Goal: Complete application form: Complete application form

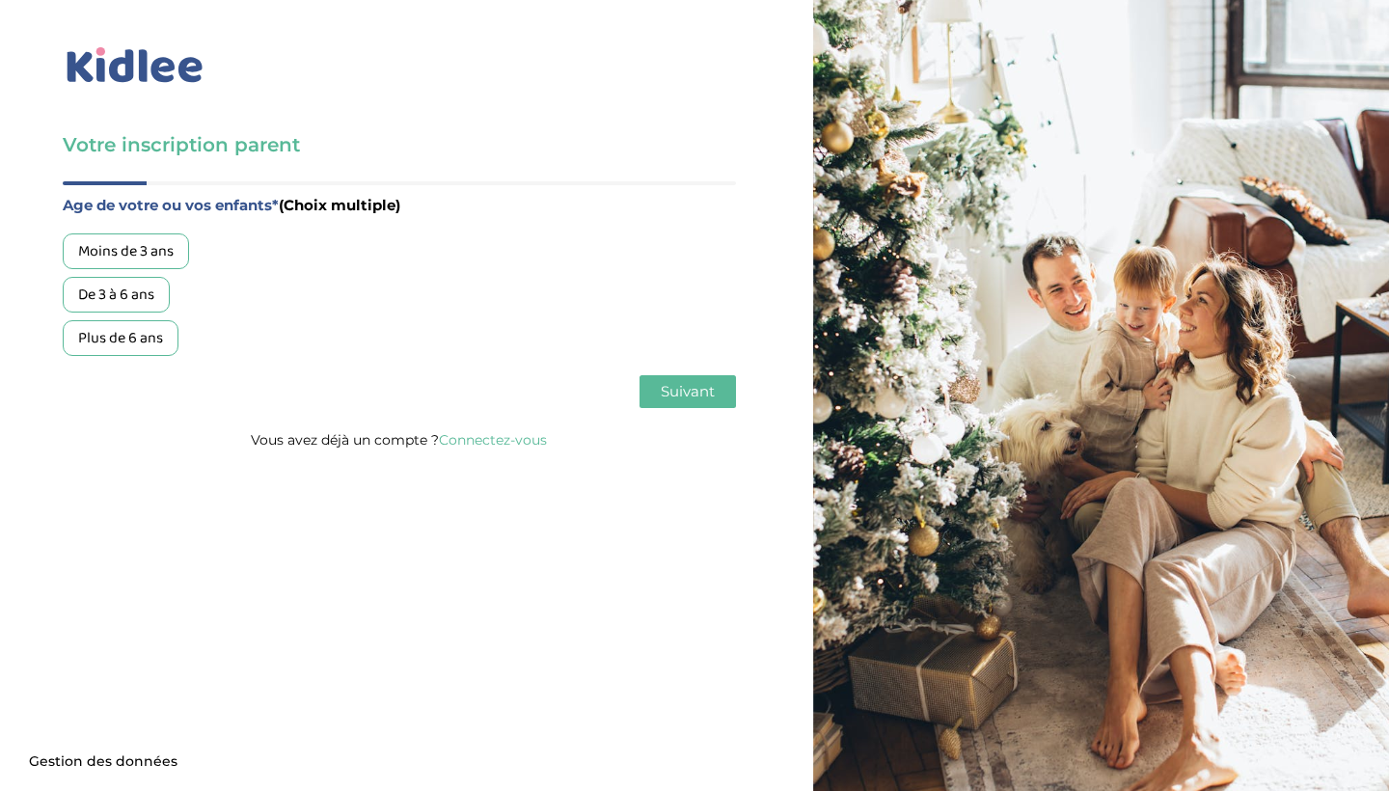
click at [169, 245] on div "Moins de 3 ans" at bounding box center [126, 251] width 126 height 36
click at [710, 394] on span "Suivant" at bounding box center [688, 391] width 54 height 18
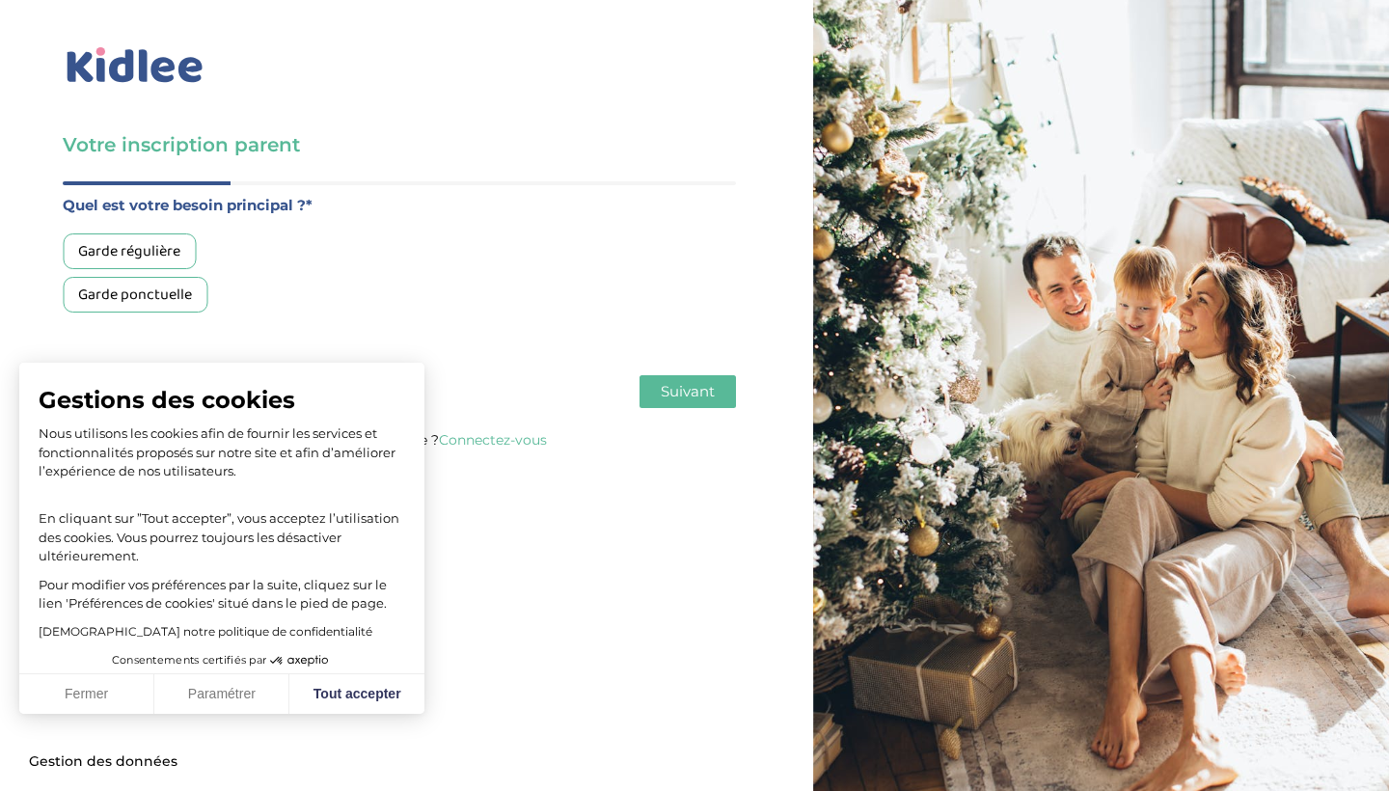
click at [182, 301] on div "Garde ponctuelle" at bounding box center [135, 295] width 145 height 36
click at [651, 396] on button "Suivant" at bounding box center [688, 391] width 96 height 33
click at [97, 682] on button "Fermer" at bounding box center [86, 694] width 135 height 41
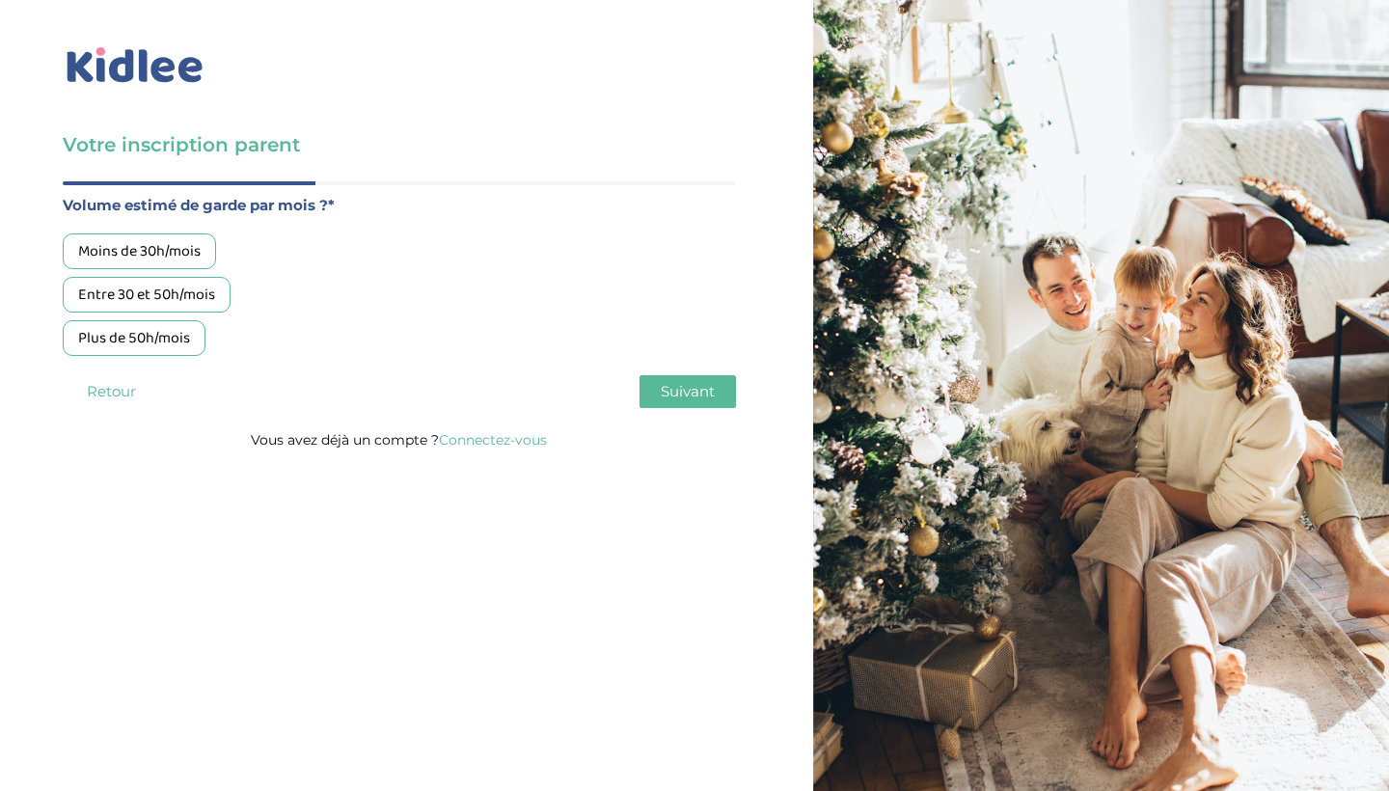
click at [185, 254] on div "Moins de 30h/mois" at bounding box center [139, 251] width 153 height 36
click at [690, 400] on span "Suivant" at bounding box center [688, 391] width 54 height 18
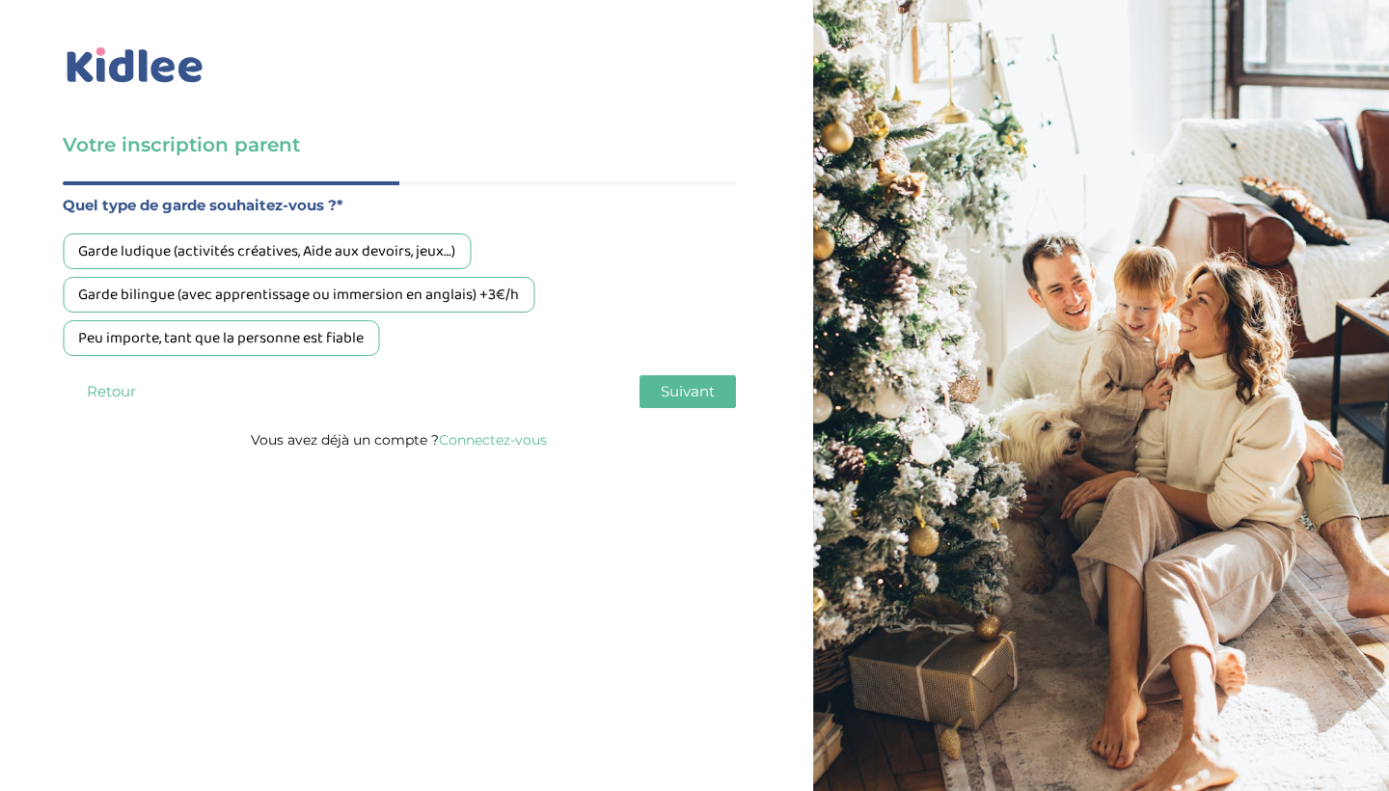
click at [355, 343] on div "Peu importe, tant que la personne est fiable" at bounding box center [221, 338] width 316 height 36
click at [684, 388] on span "Suivant" at bounding box center [688, 391] width 54 height 18
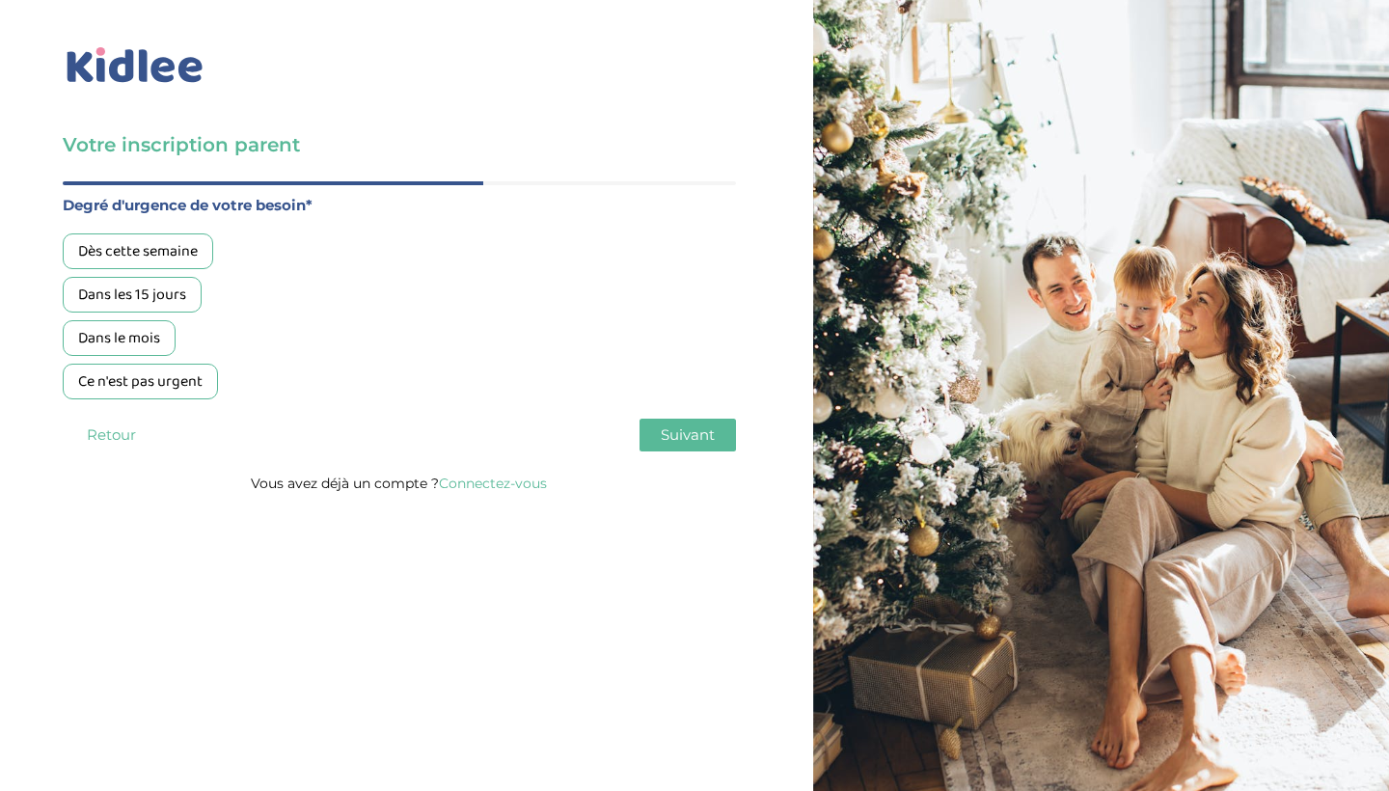
click at [170, 376] on div "Ce n'est pas urgent" at bounding box center [140, 382] width 155 height 36
click at [689, 423] on button "Suivant" at bounding box center [688, 435] width 96 height 33
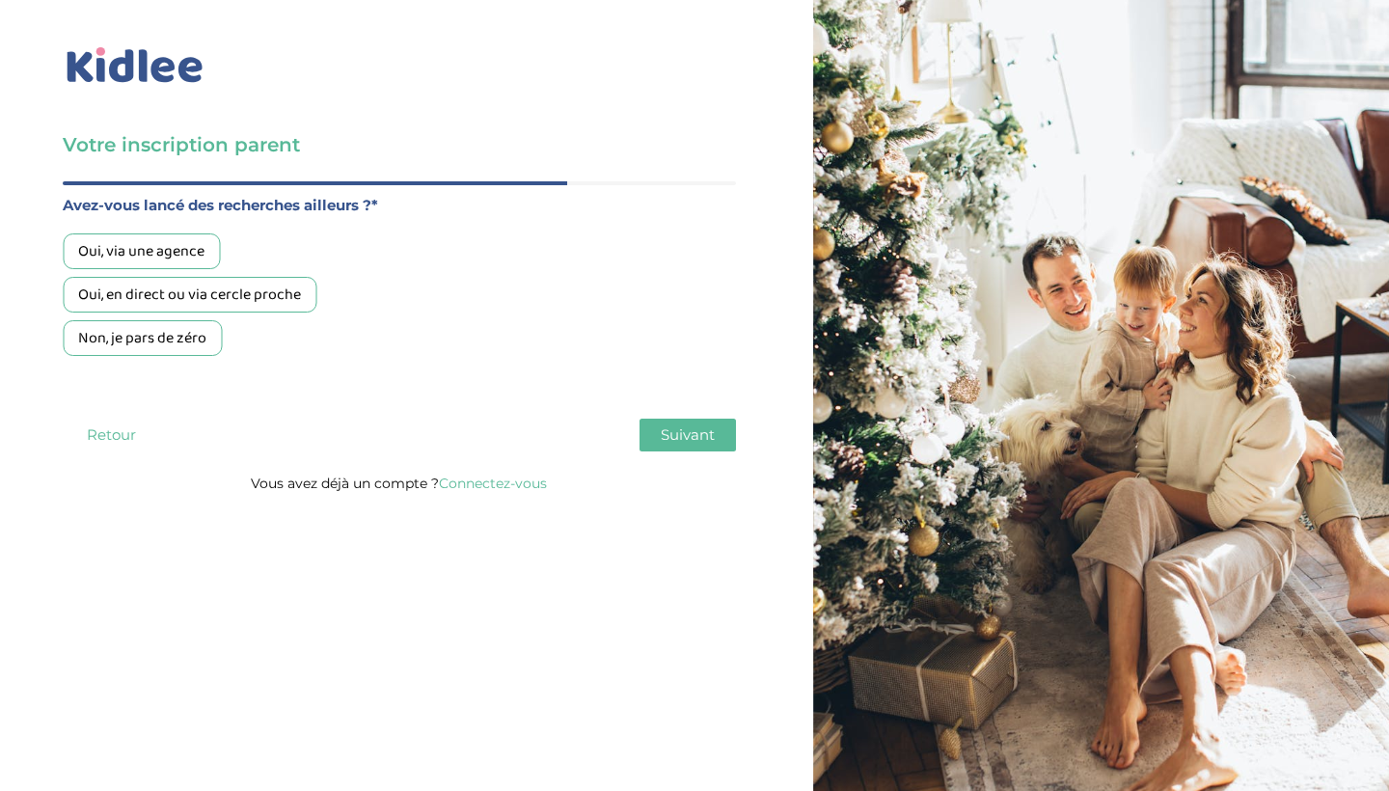
click at [689, 442] on span "Suivant" at bounding box center [688, 434] width 54 height 18
click at [192, 340] on div "Non, je pars de zéro" at bounding box center [142, 338] width 159 height 36
click at [676, 448] on button "Suivant" at bounding box center [688, 435] width 96 height 33
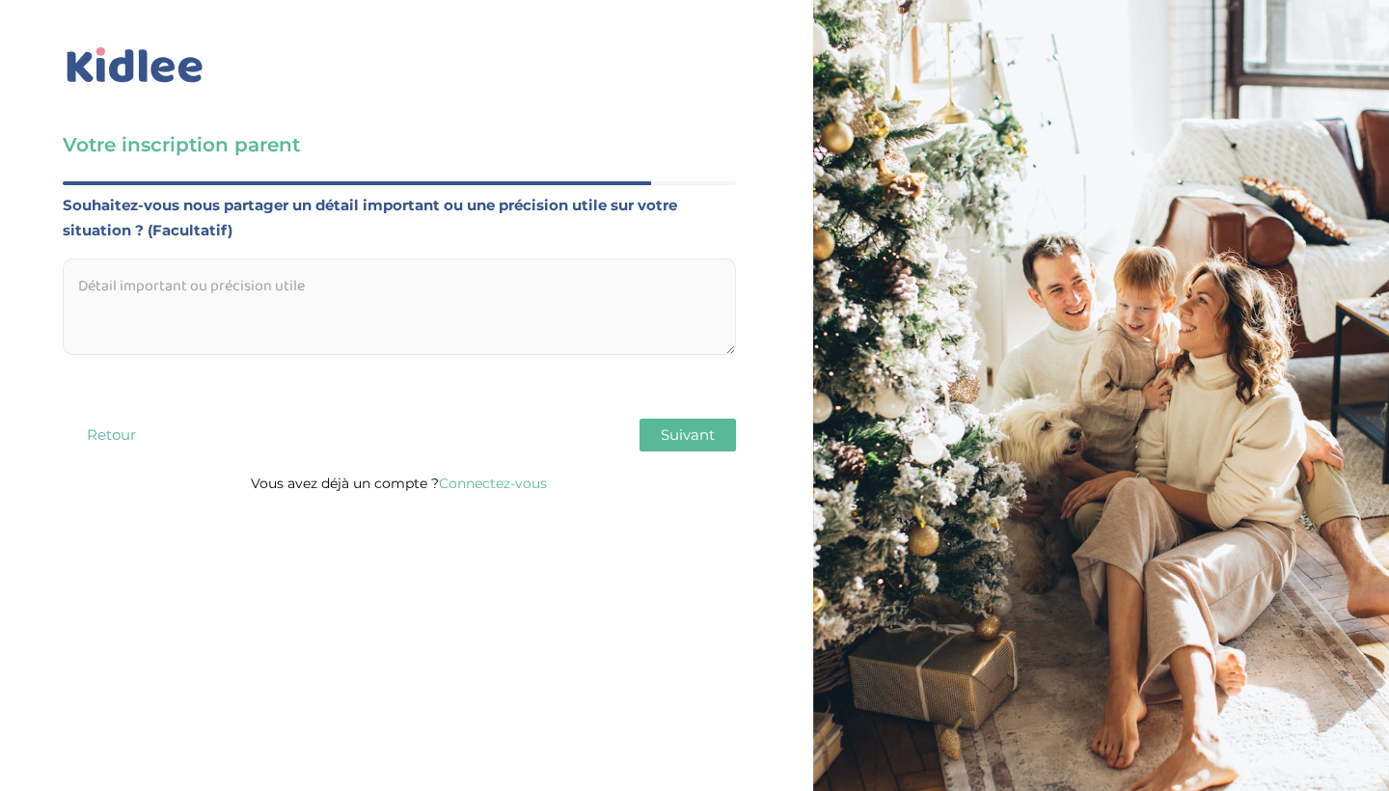
click at [668, 449] on button "Suivant" at bounding box center [688, 435] width 96 height 33
